Goal: Information Seeking & Learning: Learn about a topic

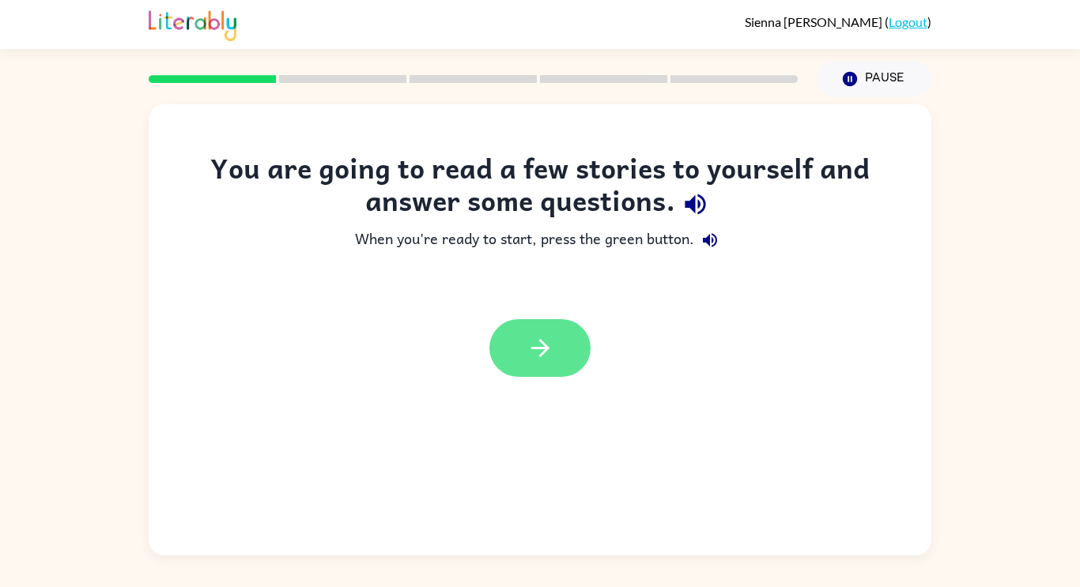
click at [551, 341] on icon "button" at bounding box center [540, 348] width 28 height 28
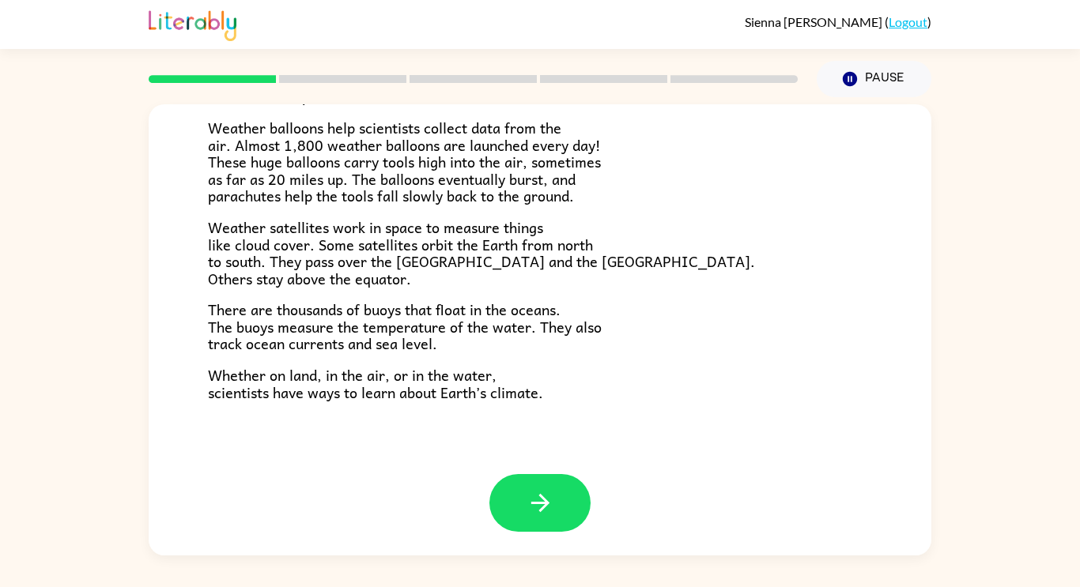
scroll to position [442, 0]
click at [546, 484] on button "button" at bounding box center [539, 503] width 101 height 58
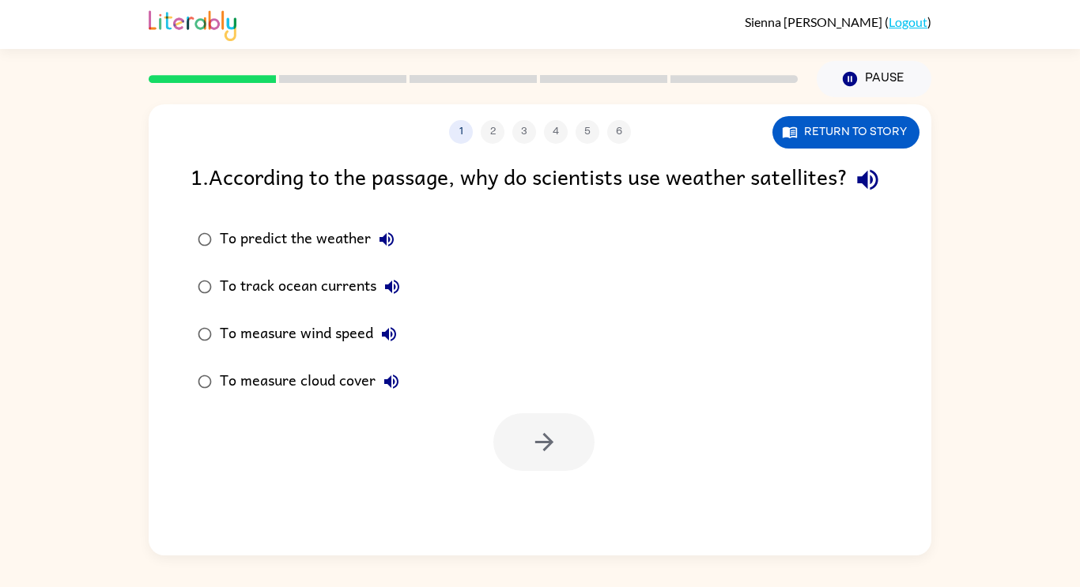
scroll to position [0, 0]
click at [811, 127] on button "Return to story" at bounding box center [845, 132] width 147 height 32
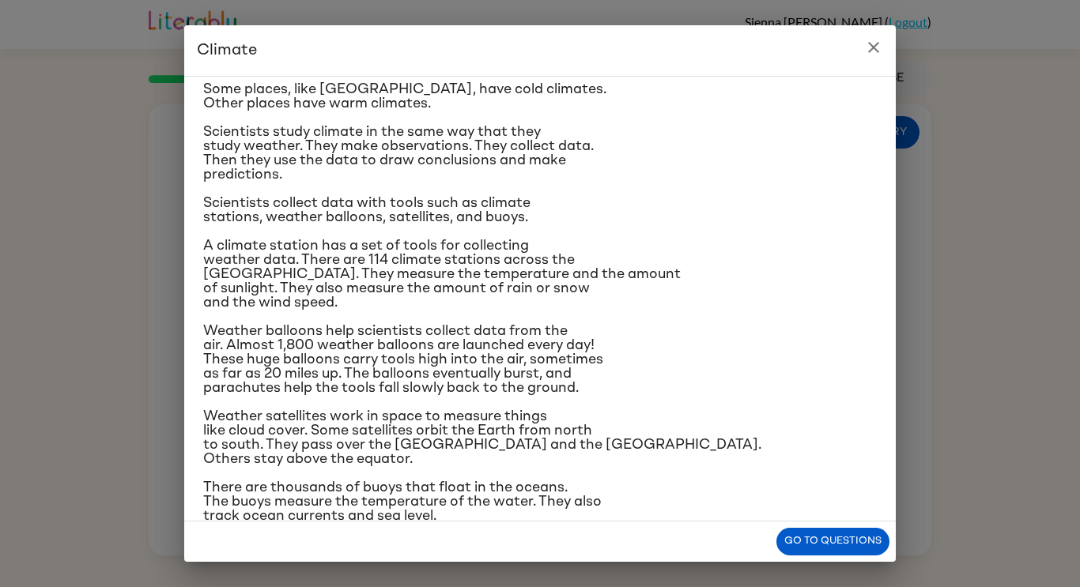
scroll to position [160, 0]
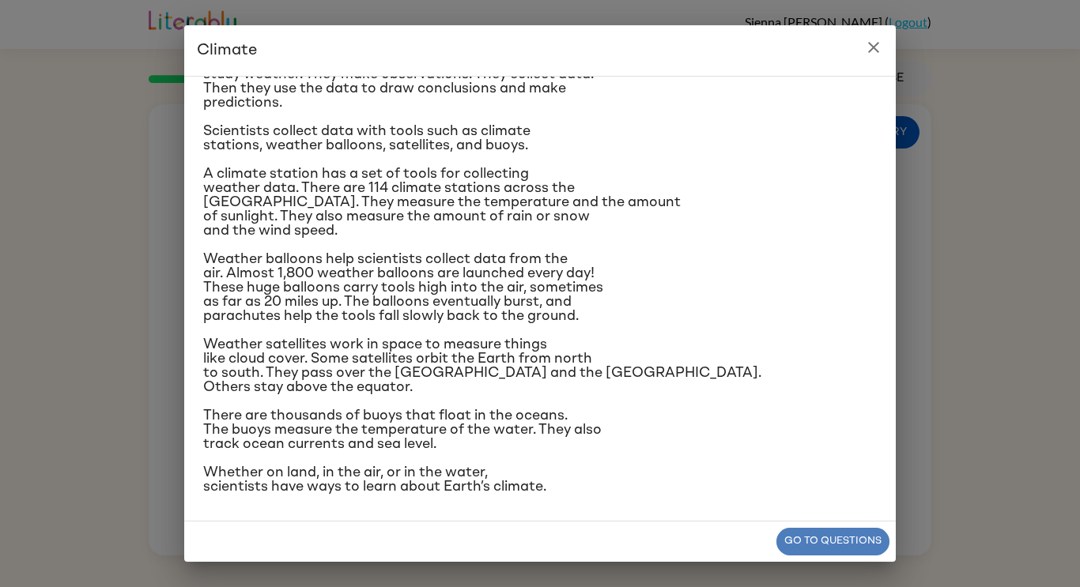
click at [822, 545] on button "Go to questions" at bounding box center [832, 542] width 113 height 28
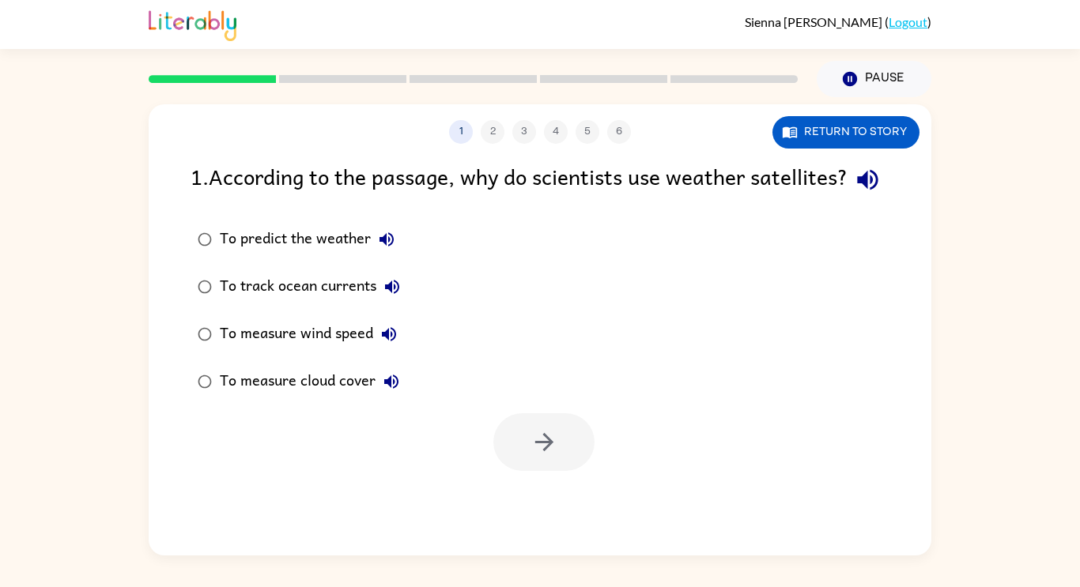
click at [315, 398] on div "To measure cloud cover" at bounding box center [313, 382] width 187 height 32
click at [550, 456] on icon "button" at bounding box center [544, 442] width 28 height 28
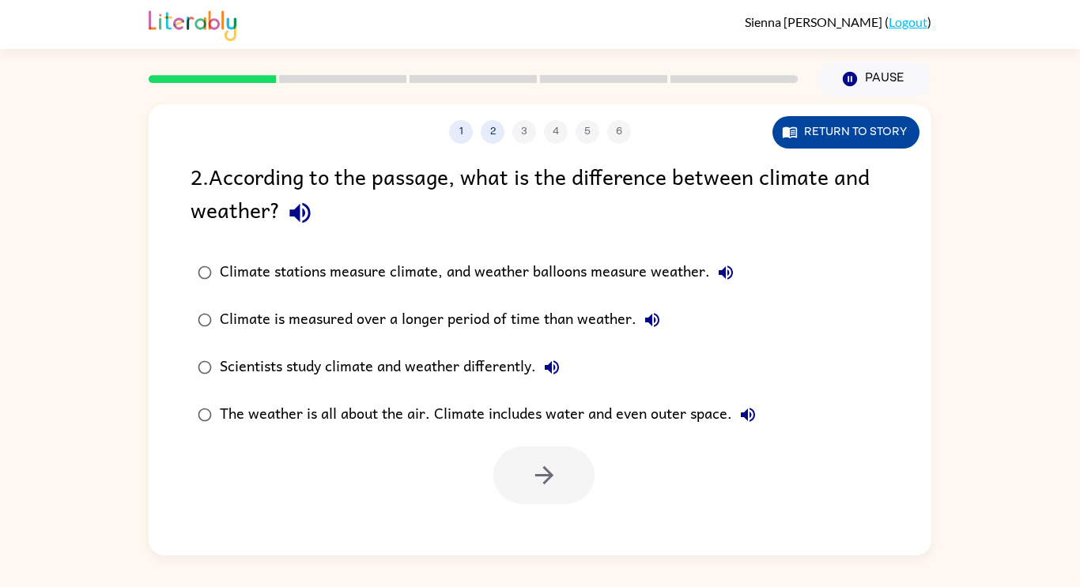
click at [858, 139] on button "Return to story" at bounding box center [845, 132] width 147 height 32
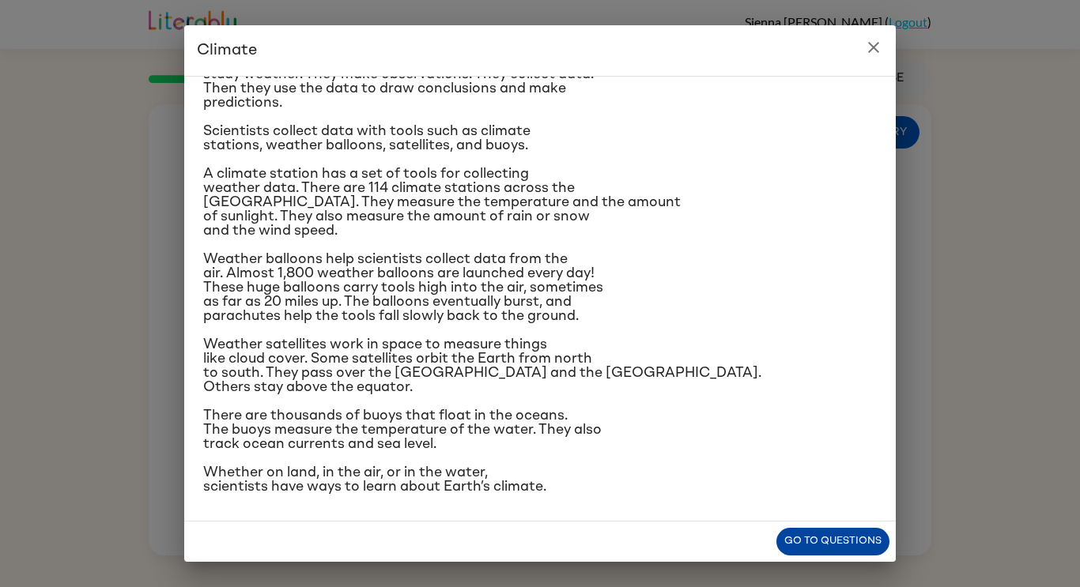
click at [831, 541] on button "Go to questions" at bounding box center [832, 542] width 113 height 28
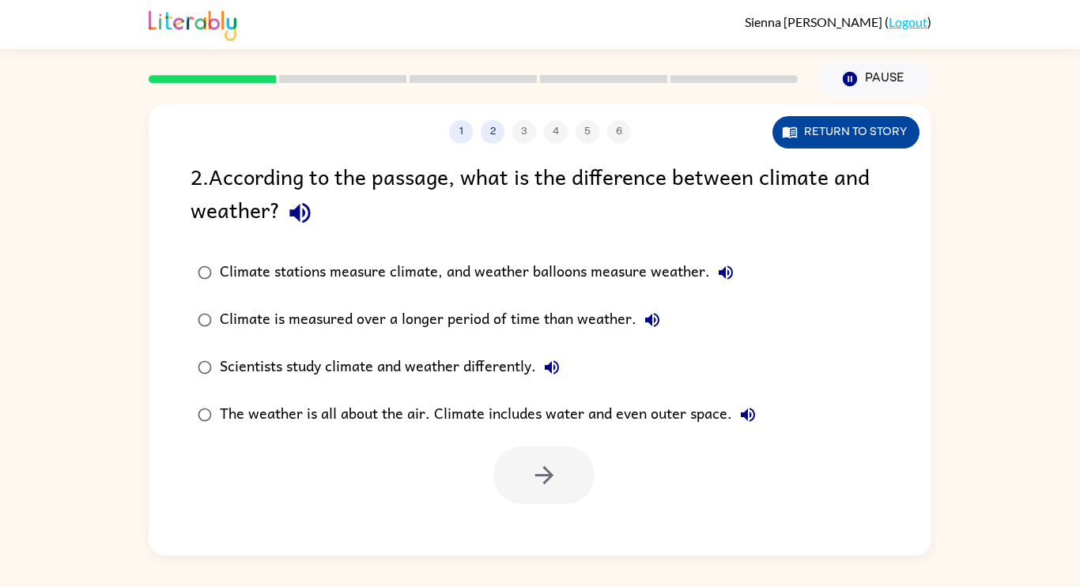
click at [811, 134] on button "Return to story" at bounding box center [845, 132] width 147 height 32
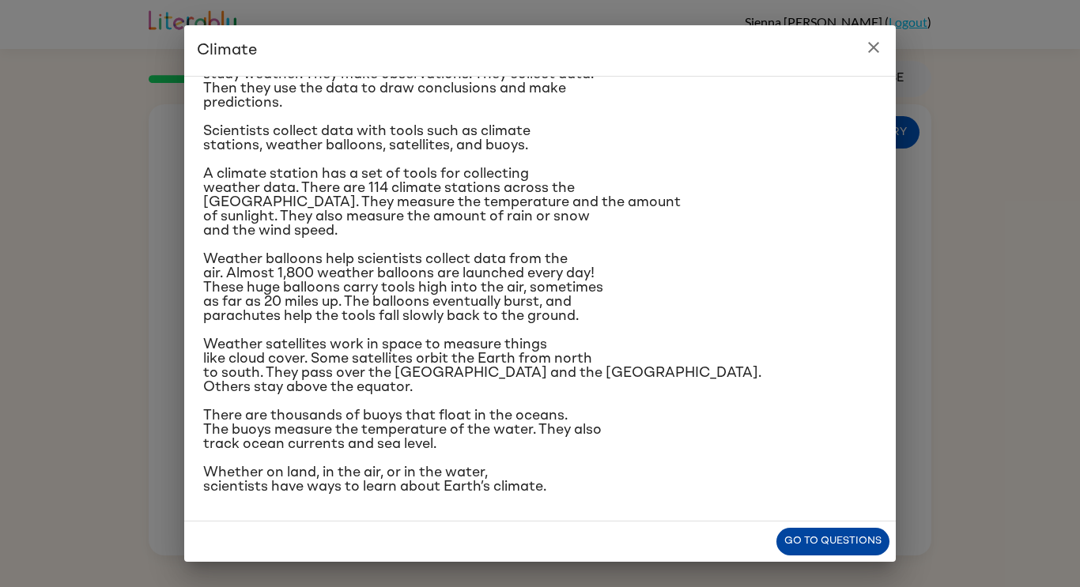
click at [820, 543] on button "Go to questions" at bounding box center [832, 542] width 113 height 28
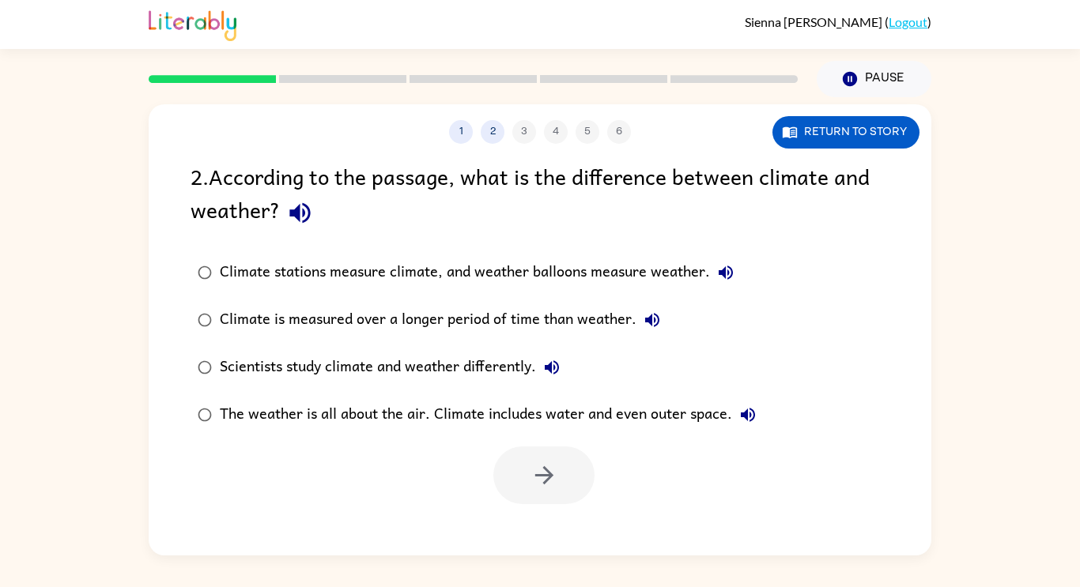
click at [537, 284] on div "Climate stations measure climate, and weather balloons measure weather." at bounding box center [481, 273] width 522 height 32
click at [536, 484] on icon "button" at bounding box center [544, 476] width 28 height 28
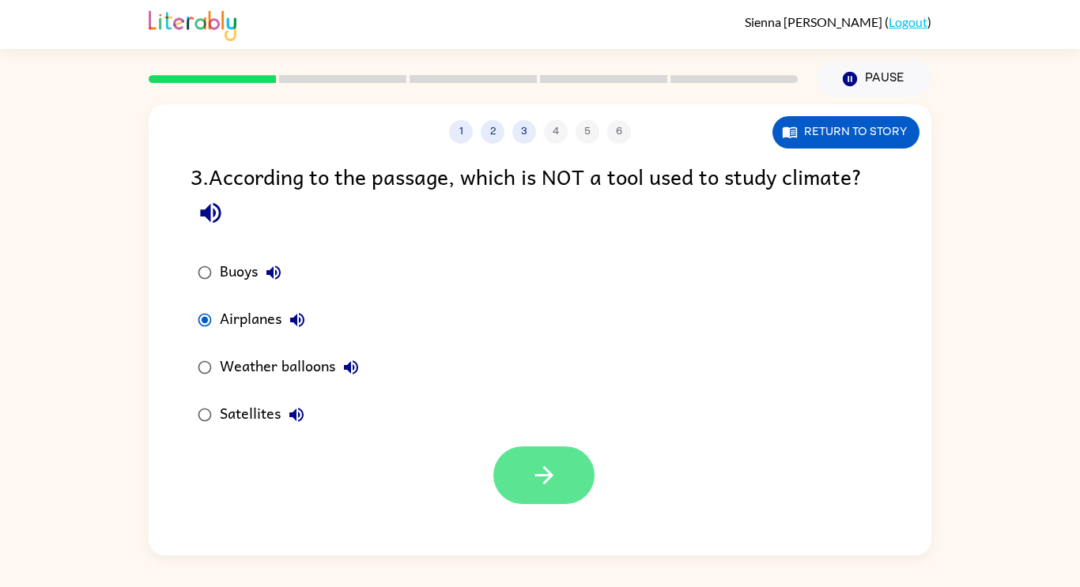
click at [552, 450] on button "button" at bounding box center [543, 476] width 101 height 58
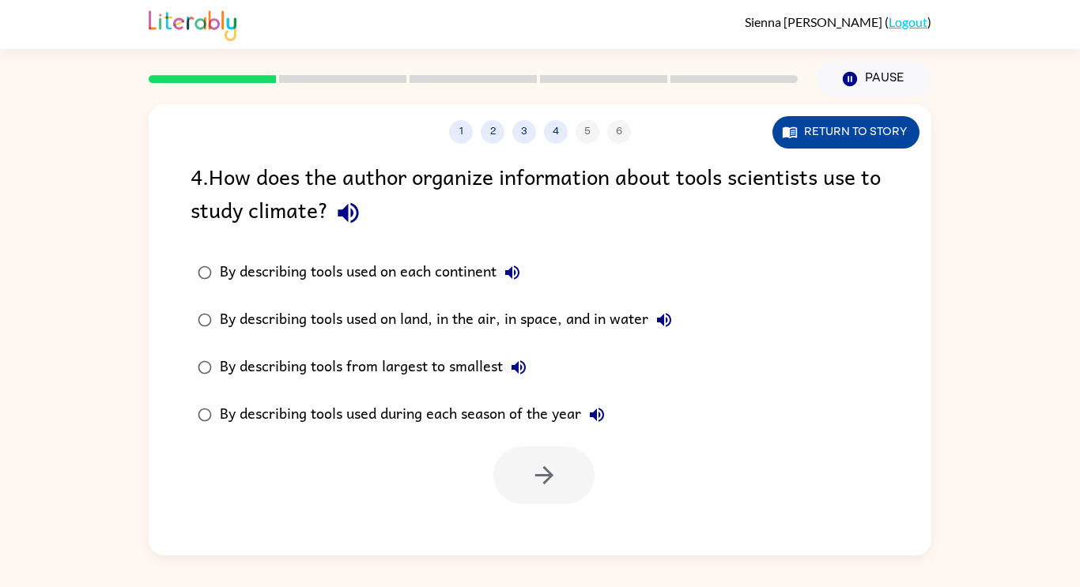
click at [879, 134] on button "Return to story" at bounding box center [845, 132] width 147 height 32
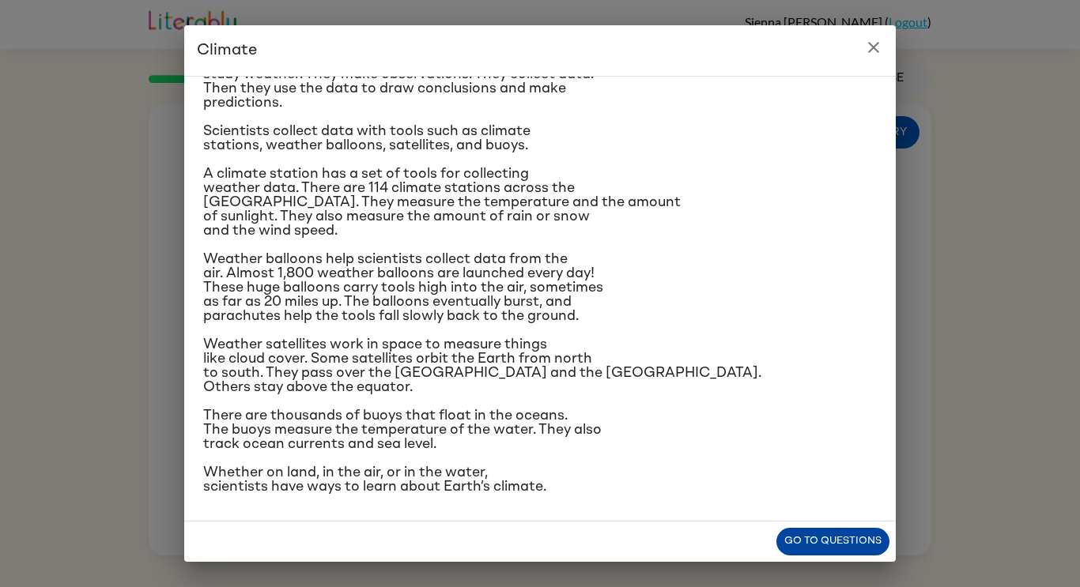
click at [801, 538] on button "Go to questions" at bounding box center [832, 542] width 113 height 28
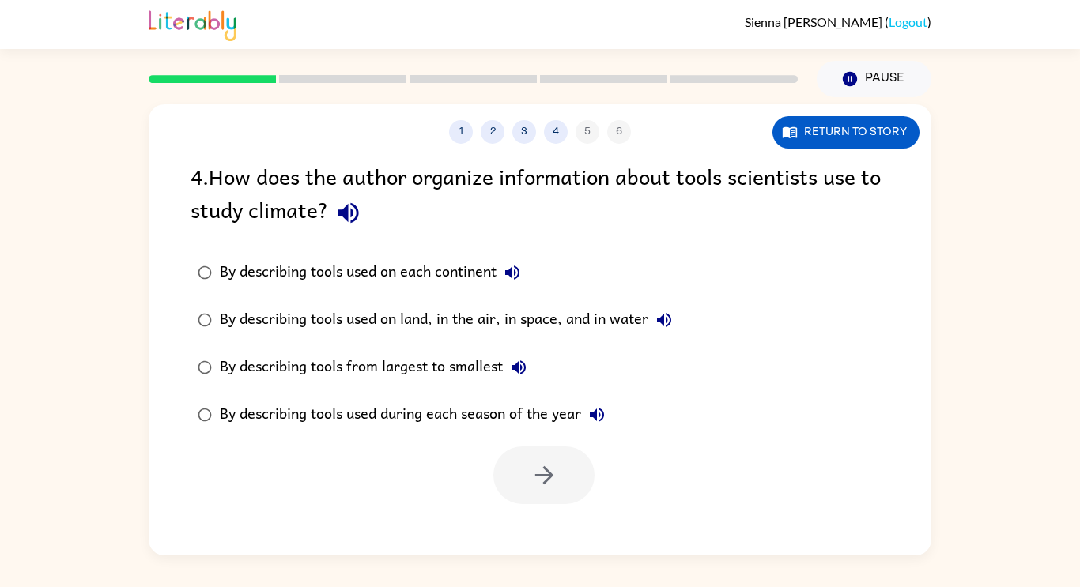
click at [427, 311] on div "By describing tools used on land, in the air, in space, and in water" at bounding box center [450, 320] width 460 height 32
click at [561, 480] on button "button" at bounding box center [543, 476] width 101 height 58
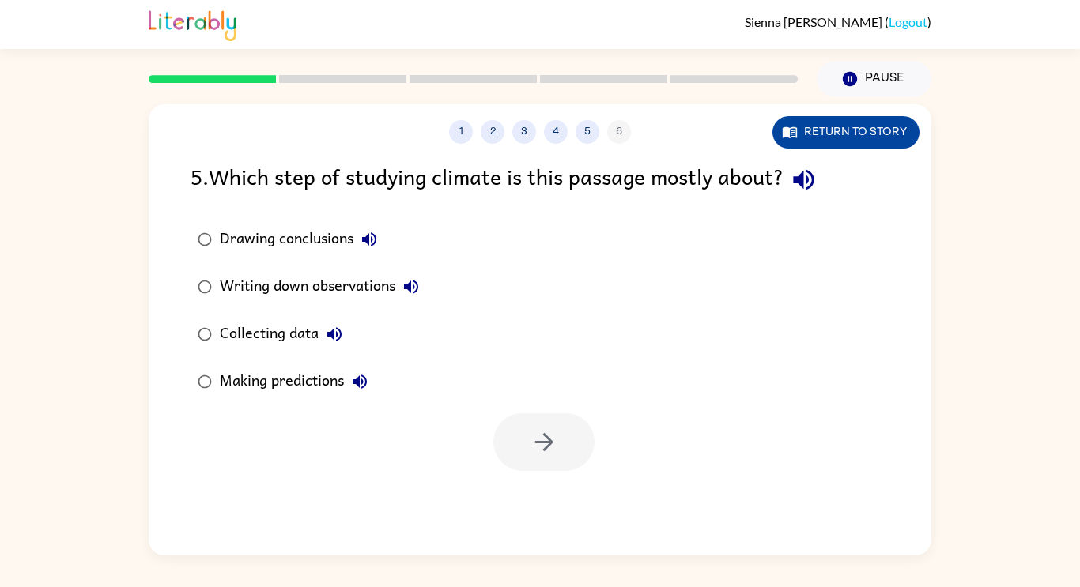
click at [803, 134] on button "Return to story" at bounding box center [845, 132] width 147 height 32
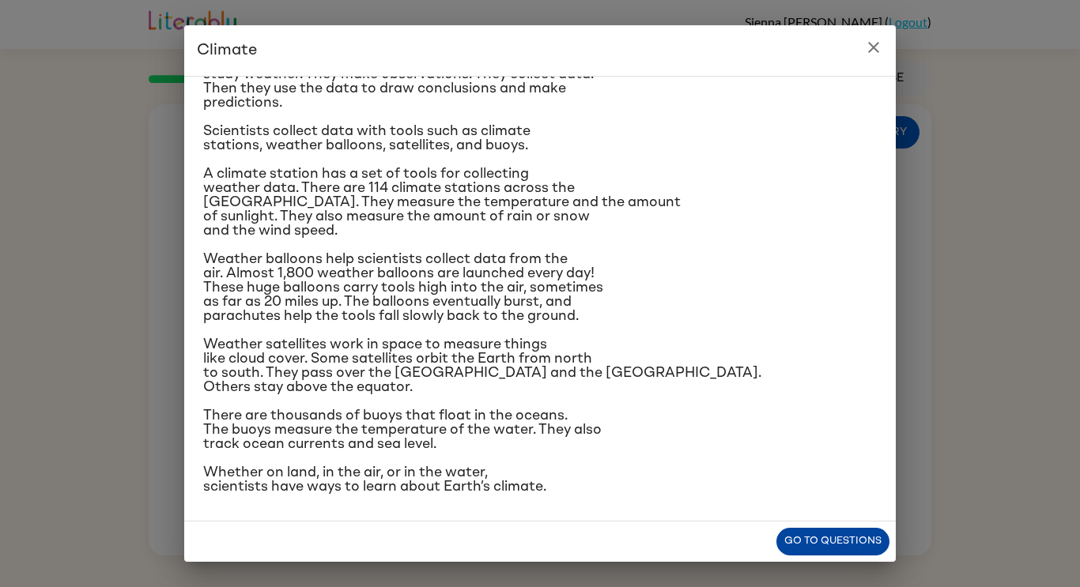
click at [802, 528] on button "Go to questions" at bounding box center [832, 542] width 113 height 28
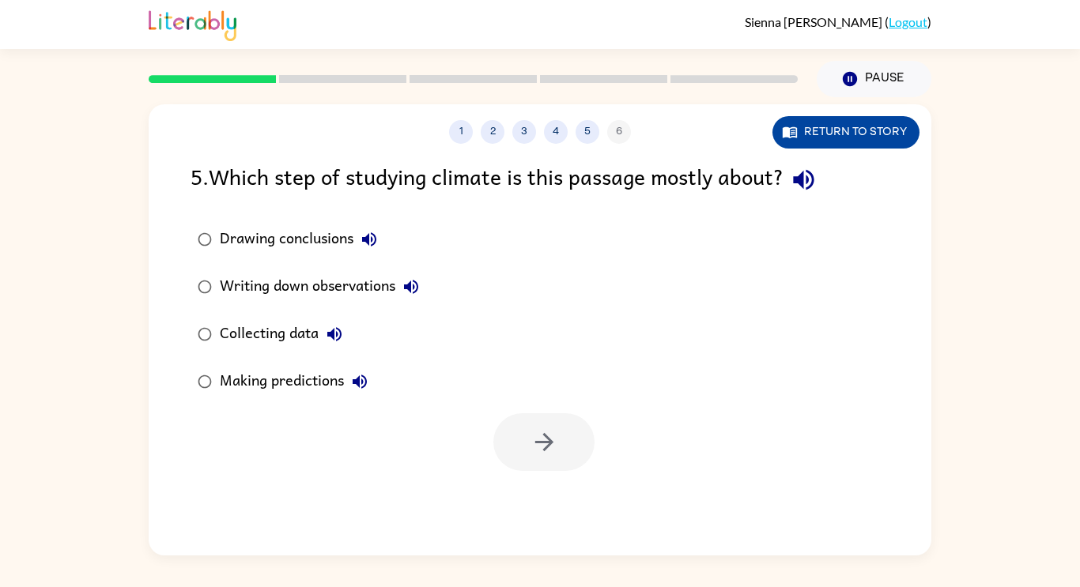
click at [850, 138] on button "Return to story" at bounding box center [845, 132] width 147 height 32
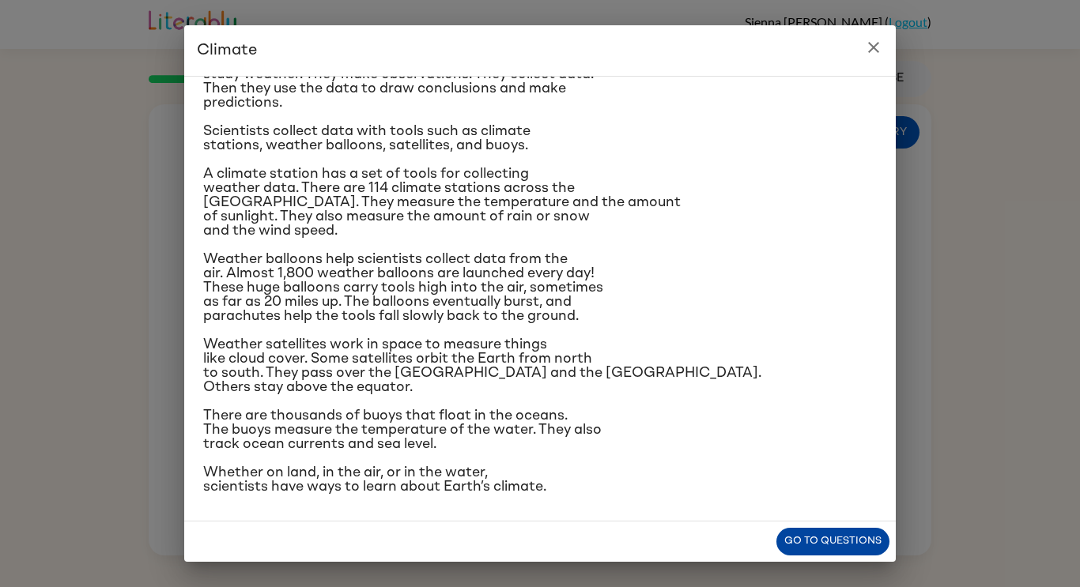
click at [816, 536] on button "Go to questions" at bounding box center [832, 542] width 113 height 28
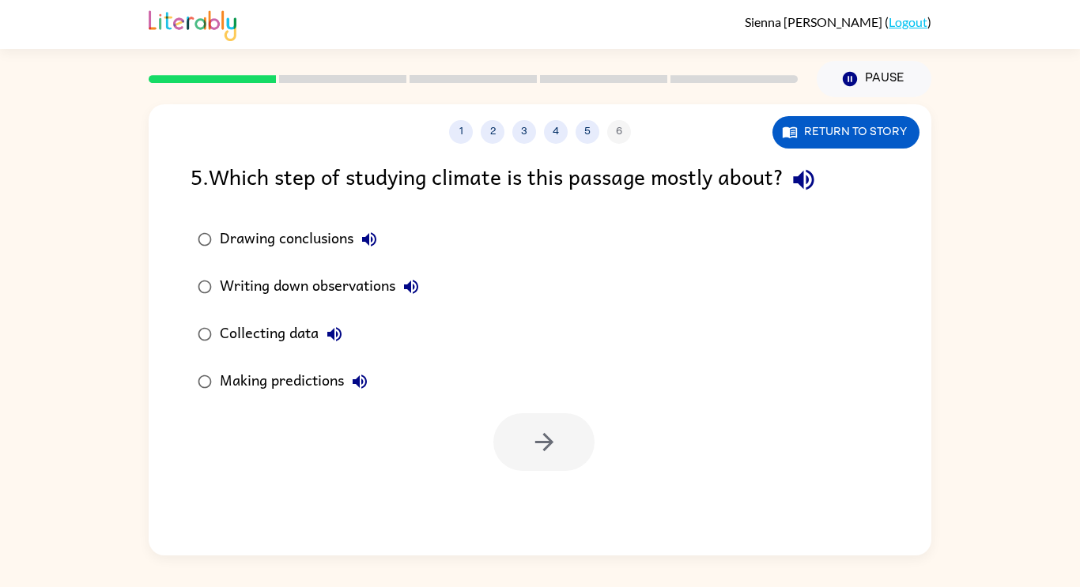
click at [282, 321] on div "Collecting data" at bounding box center [285, 334] width 130 height 32
click at [586, 439] on button "button" at bounding box center [543, 442] width 101 height 58
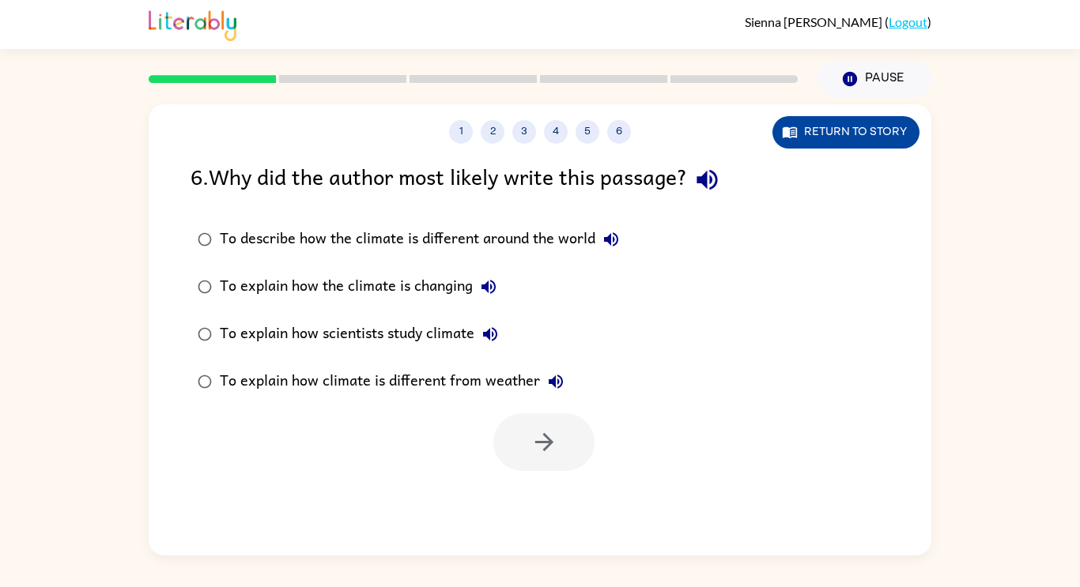
click at [795, 131] on icon "button" at bounding box center [790, 132] width 16 height 16
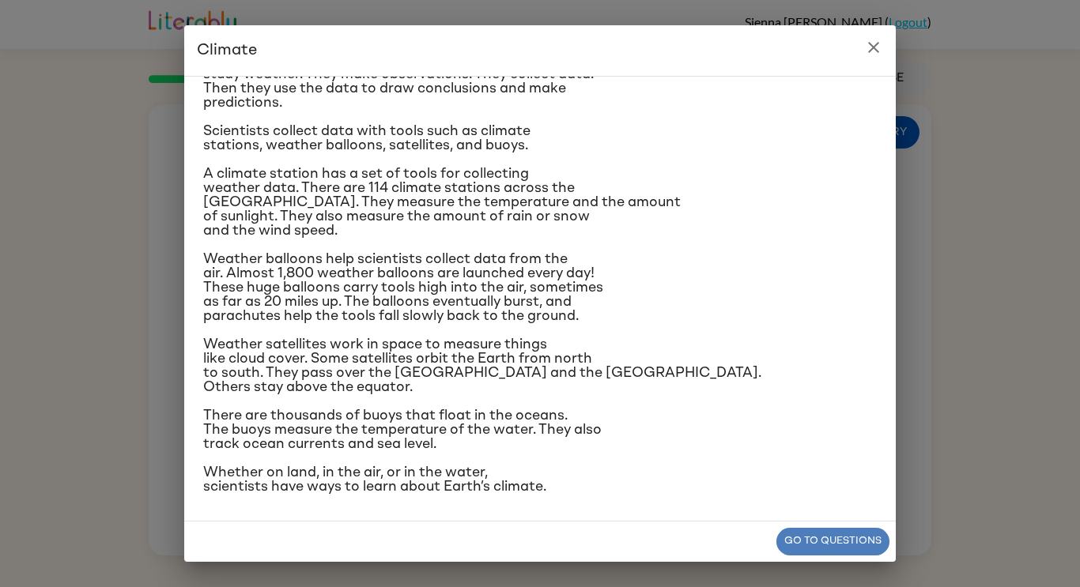
click at [820, 549] on button "Go to questions" at bounding box center [832, 542] width 113 height 28
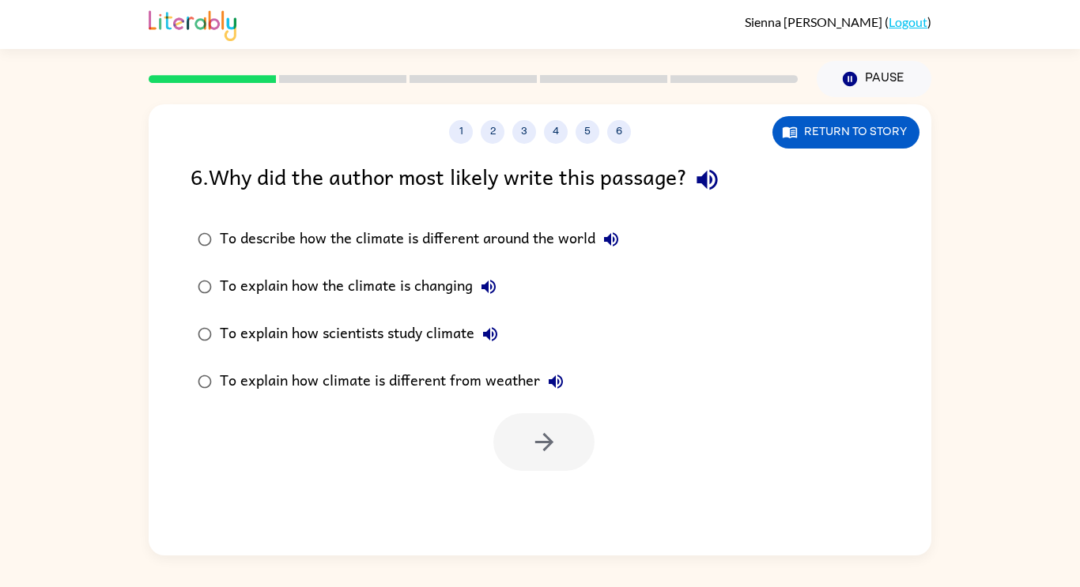
click at [330, 339] on div "To explain how scientists study climate" at bounding box center [363, 334] width 286 height 32
click at [547, 440] on icon "button" at bounding box center [544, 442] width 28 height 28
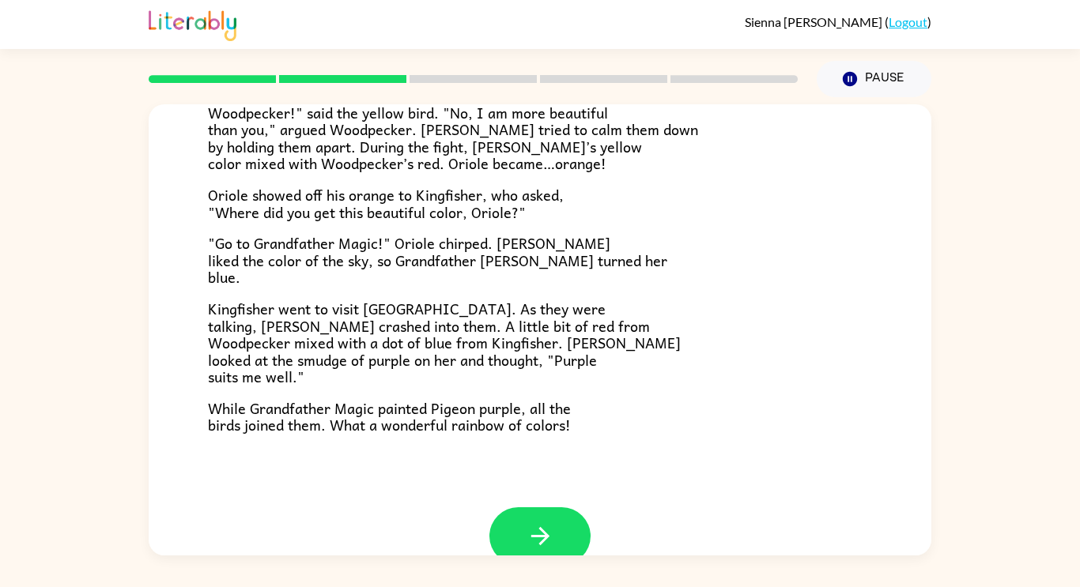
scroll to position [408, 0]
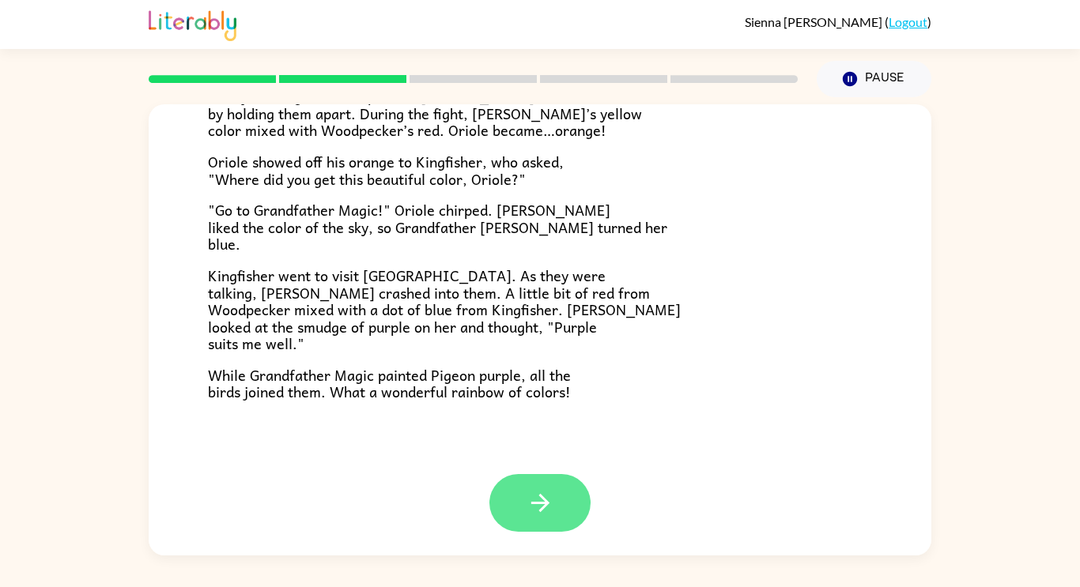
click at [583, 495] on button "button" at bounding box center [539, 503] width 101 height 58
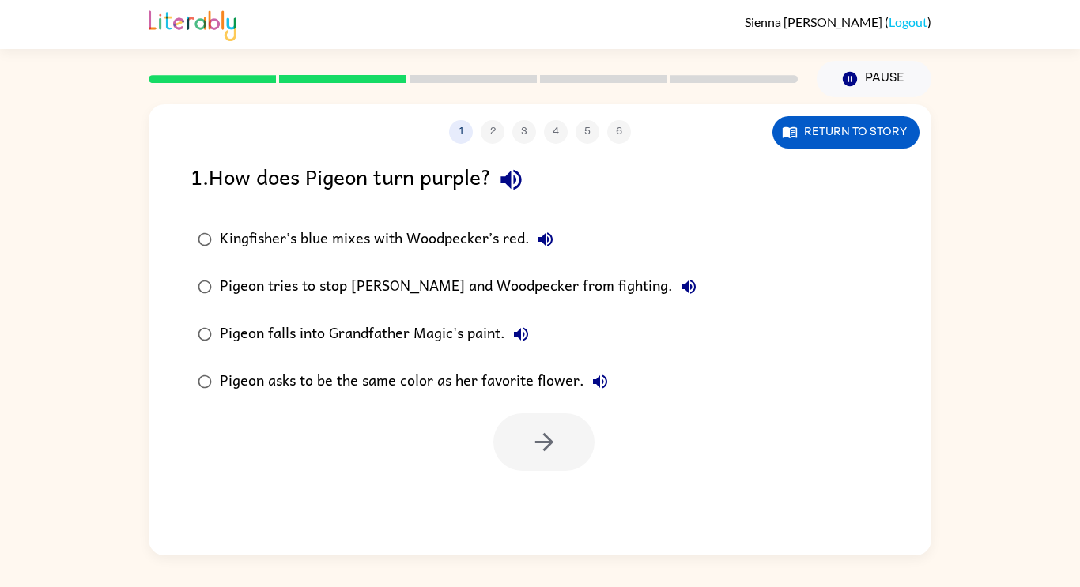
scroll to position [0, 0]
click at [371, 227] on div "Kingfisher’s blue mixes with Woodpecker’s red." at bounding box center [390, 240] width 341 height 32
click at [575, 431] on button "button" at bounding box center [543, 442] width 101 height 58
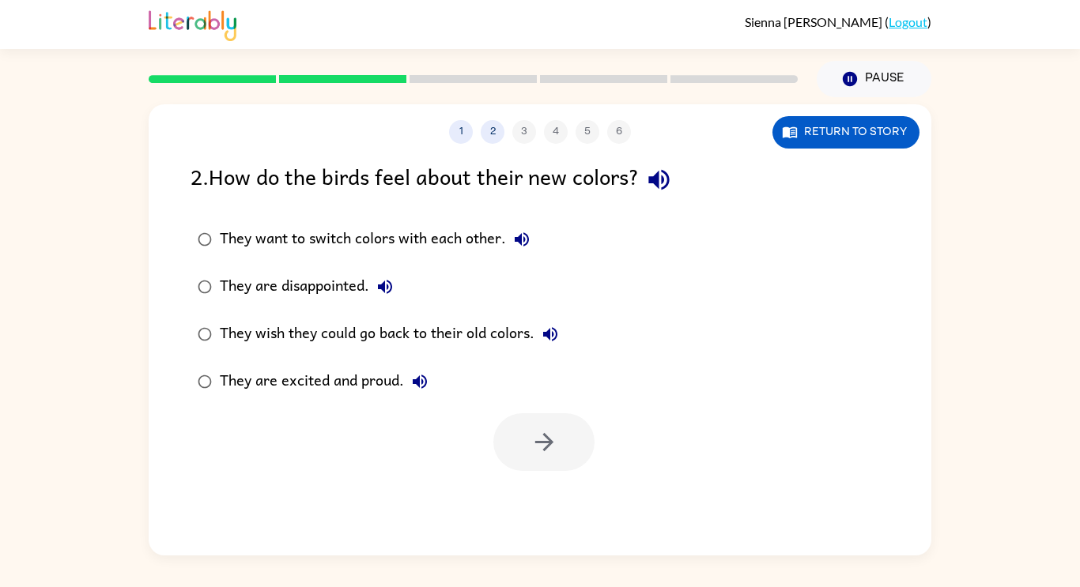
click at [277, 374] on div "They are excited and proud." at bounding box center [328, 382] width 216 height 32
click at [560, 455] on button "button" at bounding box center [543, 442] width 101 height 58
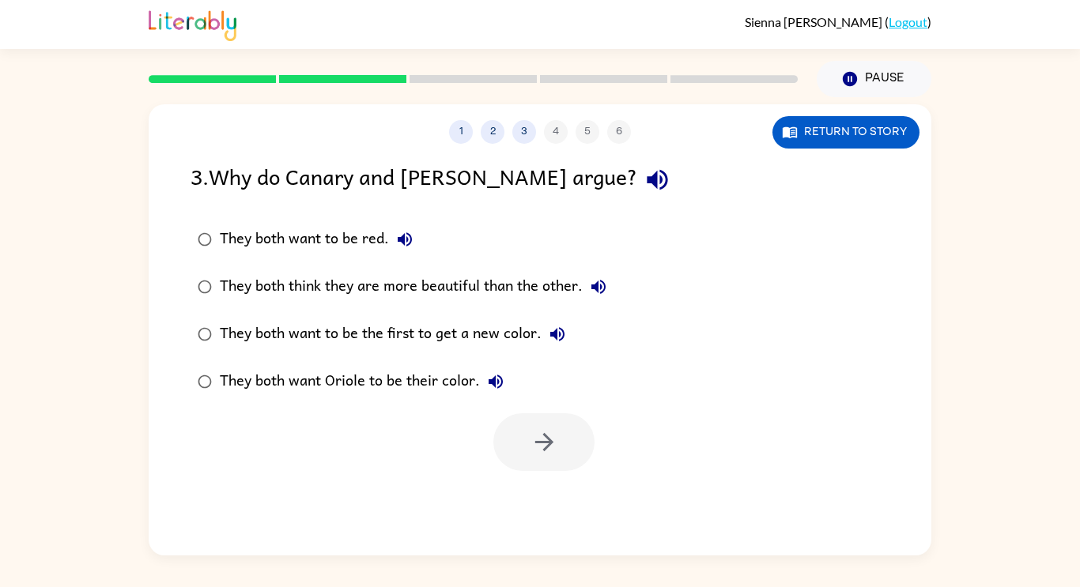
click at [512, 286] on div "They both think they are more beautiful than the other." at bounding box center [417, 287] width 394 height 32
click at [557, 429] on icon "button" at bounding box center [544, 442] width 28 height 28
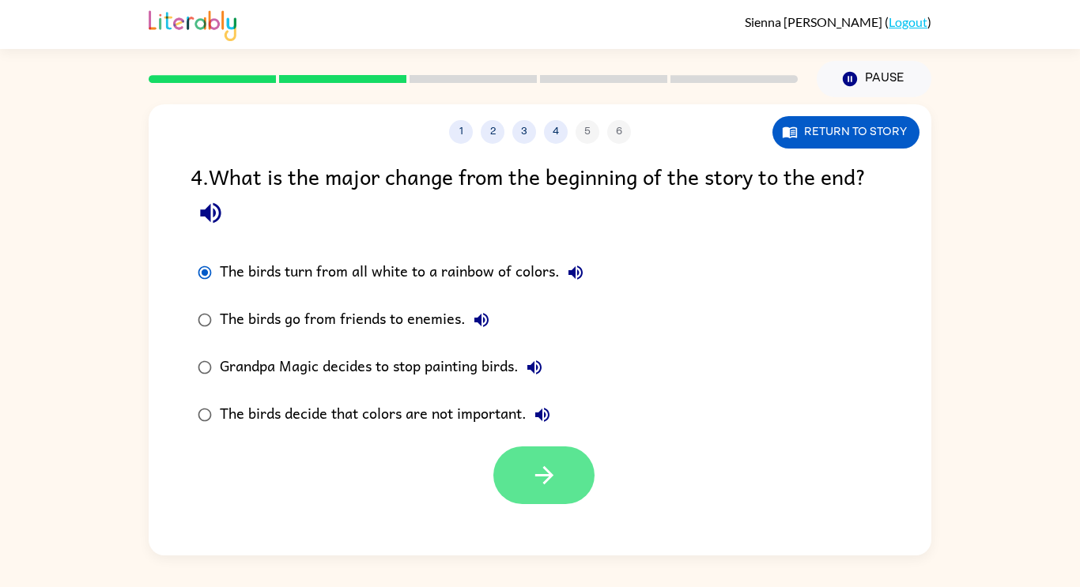
click at [574, 476] on button "button" at bounding box center [543, 476] width 101 height 58
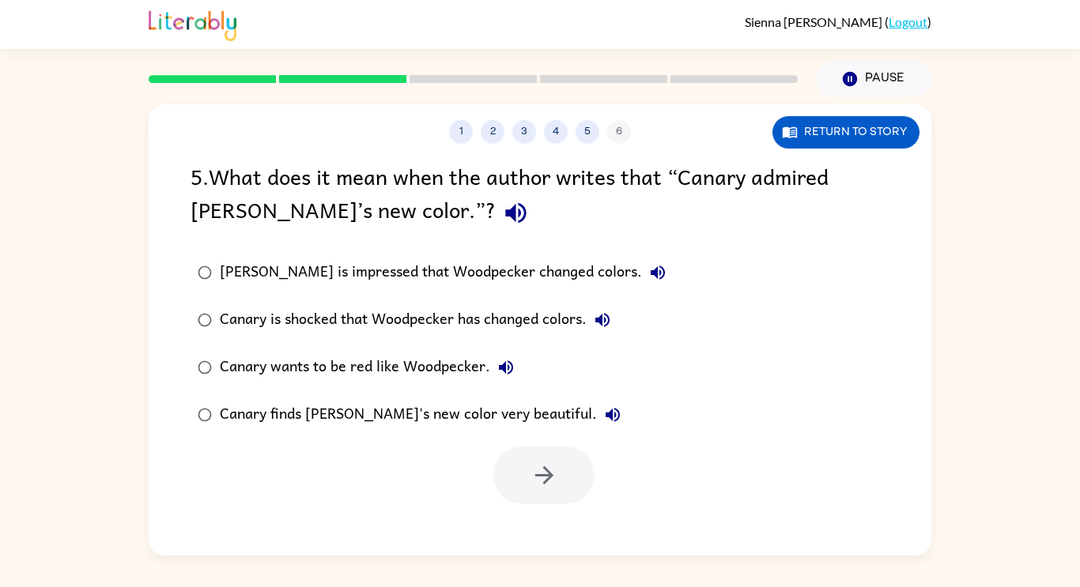
click at [318, 414] on div "Canary finds [PERSON_NAME]'s new color very beautiful." at bounding box center [424, 415] width 409 height 32
click at [534, 473] on icon "button" at bounding box center [544, 476] width 28 height 28
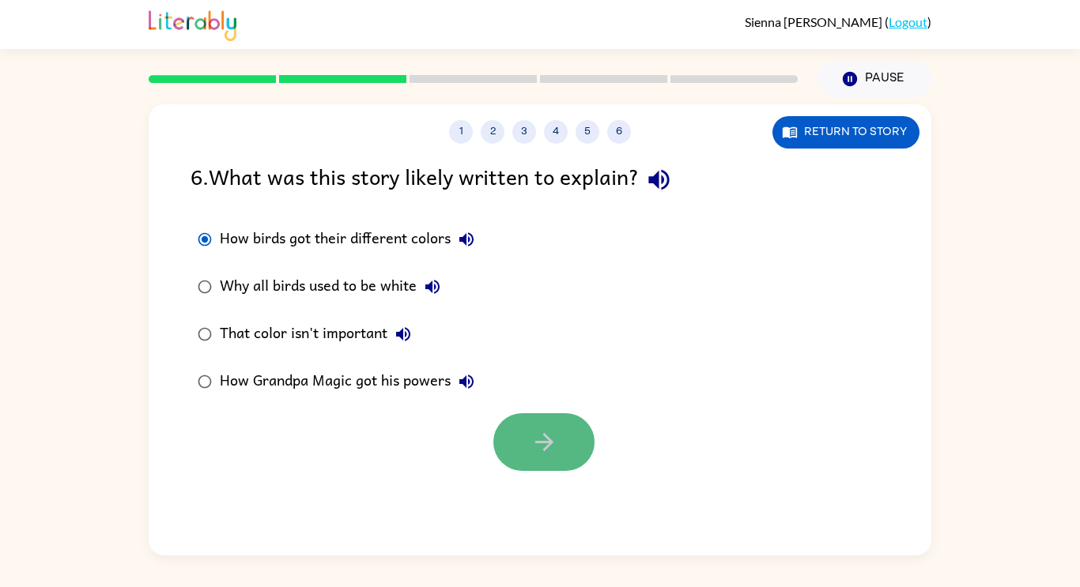
click at [567, 436] on button "button" at bounding box center [543, 442] width 101 height 58
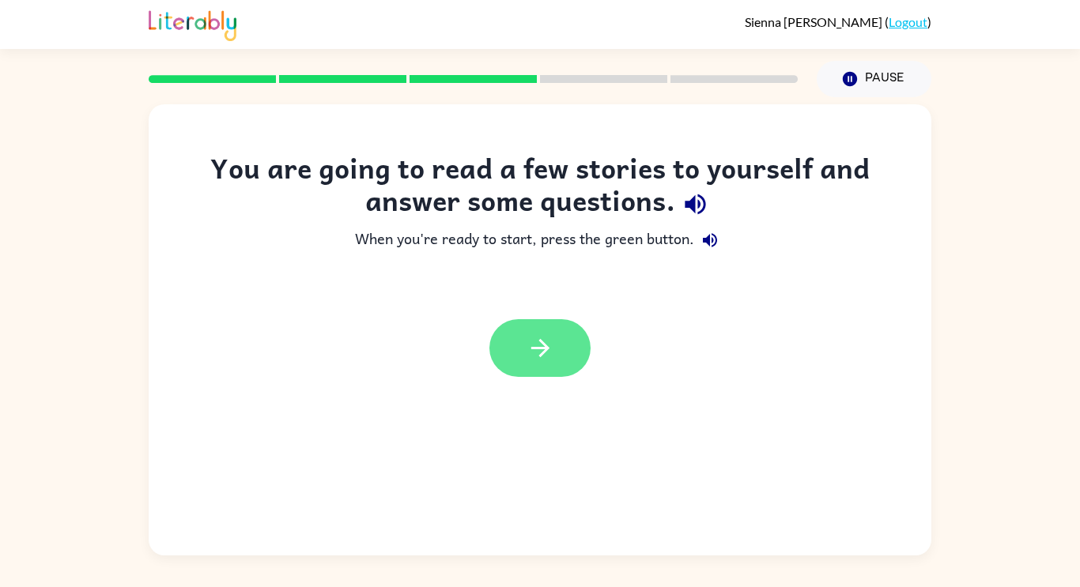
click at [544, 357] on icon "button" at bounding box center [540, 348] width 28 height 28
